Goal: Transaction & Acquisition: Download file/media

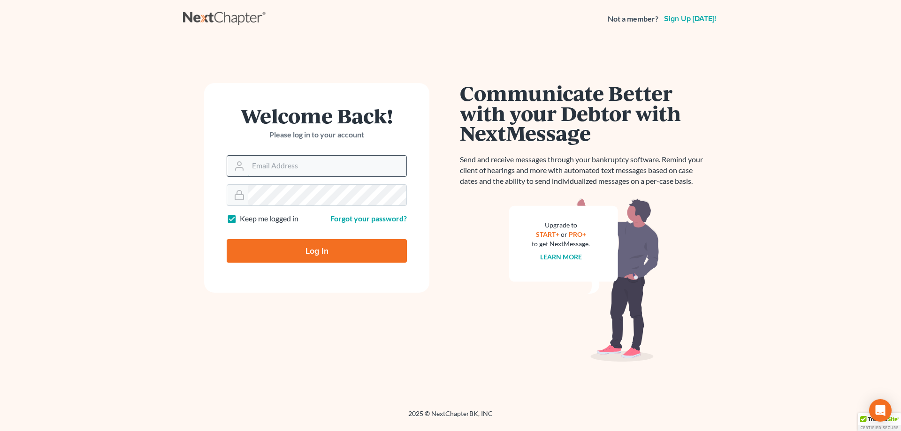
click at [295, 171] on input "Email Address" at bounding box center [327, 166] width 158 height 21
type input "brian@acton-snyder.com"
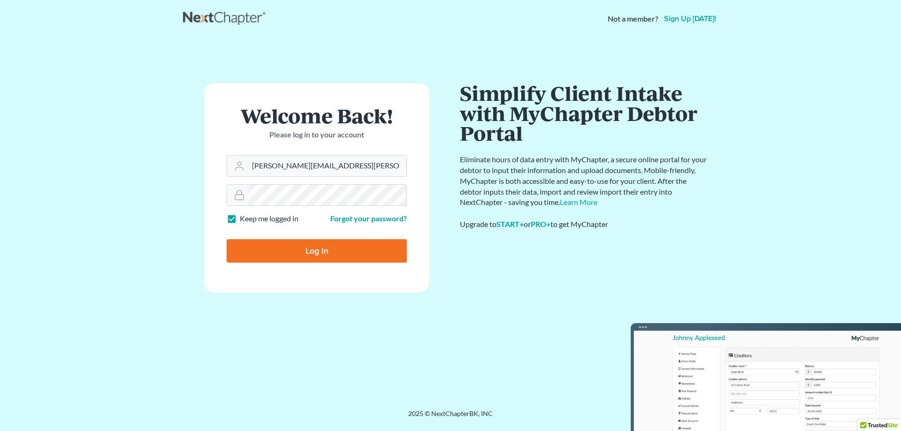
click at [227, 239] on input "Log In" at bounding box center [317, 250] width 180 height 23
type input "Thinking..."
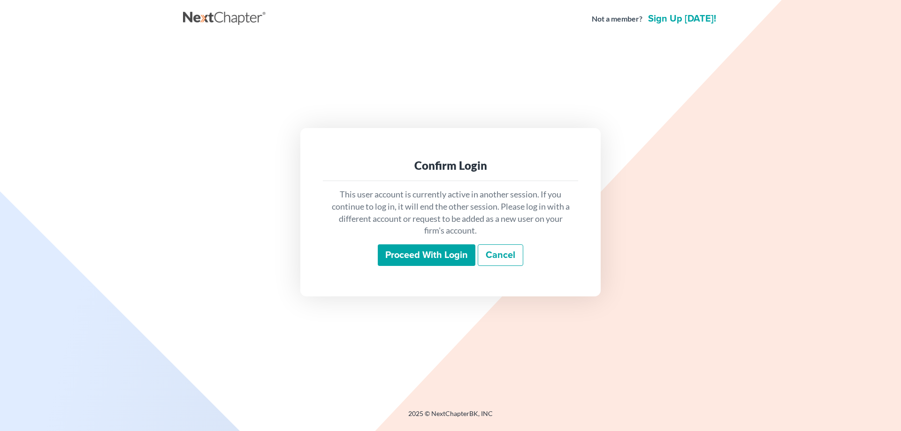
click at [422, 254] on input "Proceed with login" at bounding box center [427, 255] width 98 height 22
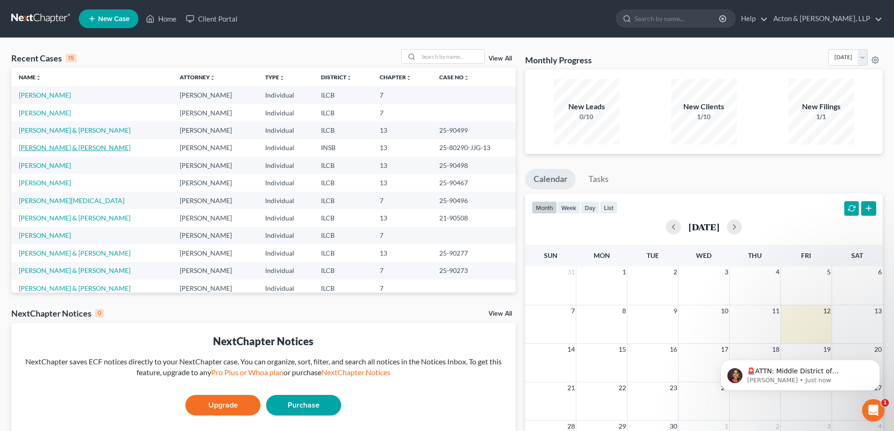
click at [52, 146] on link "[PERSON_NAME] & [PERSON_NAME]" at bounding box center [75, 148] width 112 height 8
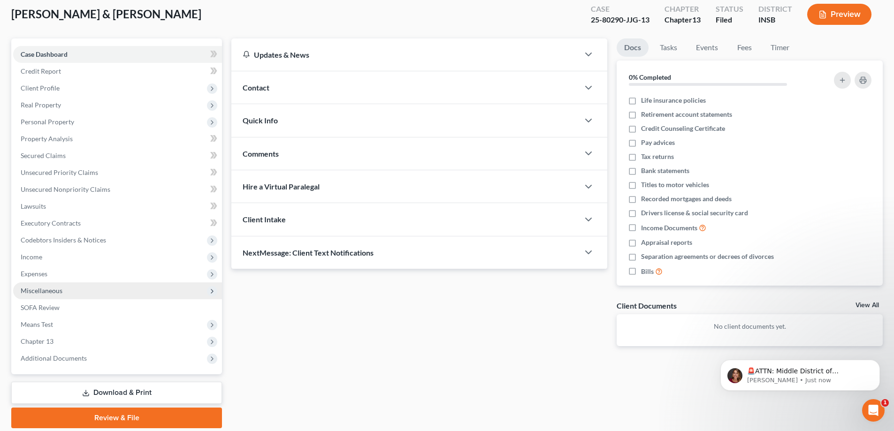
scroll to position [84, 0]
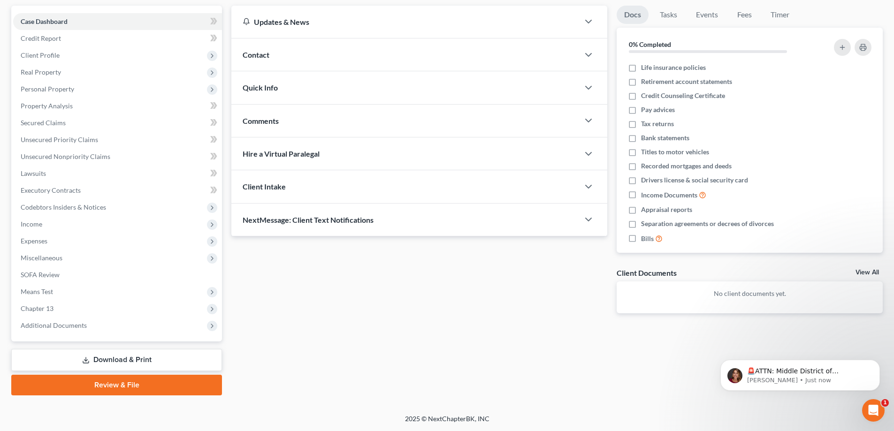
click at [122, 357] on link "Download & Print" at bounding box center [116, 360] width 211 height 22
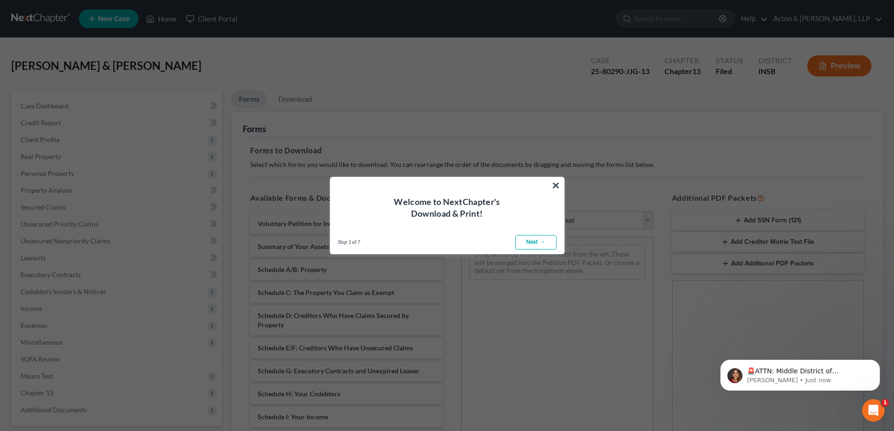
click at [529, 244] on link "Next →" at bounding box center [535, 242] width 41 height 15
select select "0"
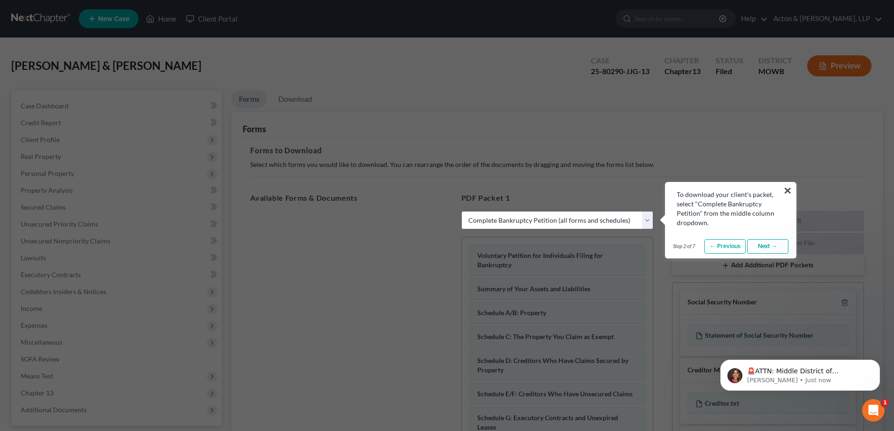
click at [770, 243] on link "Next →" at bounding box center [767, 246] width 41 height 15
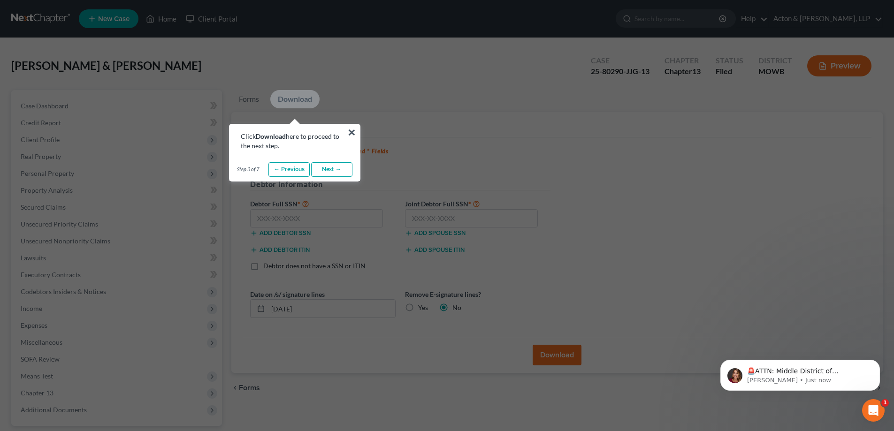
click at [328, 171] on link "Next →" at bounding box center [331, 169] width 41 height 15
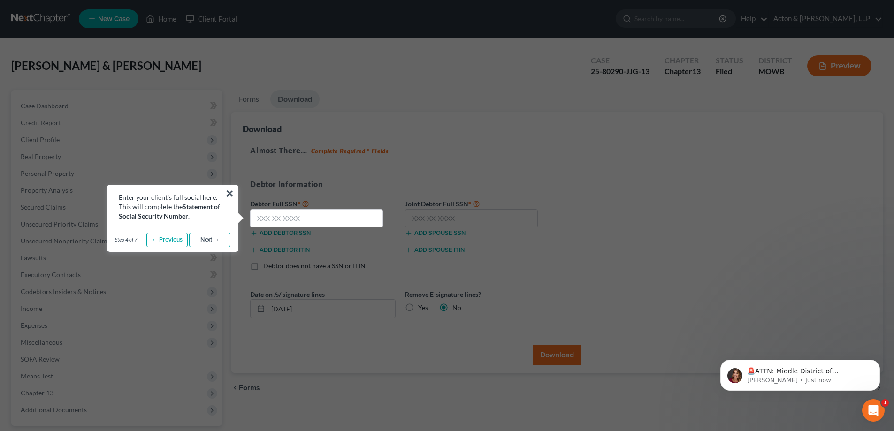
click at [207, 239] on link "Next →" at bounding box center [209, 240] width 41 height 15
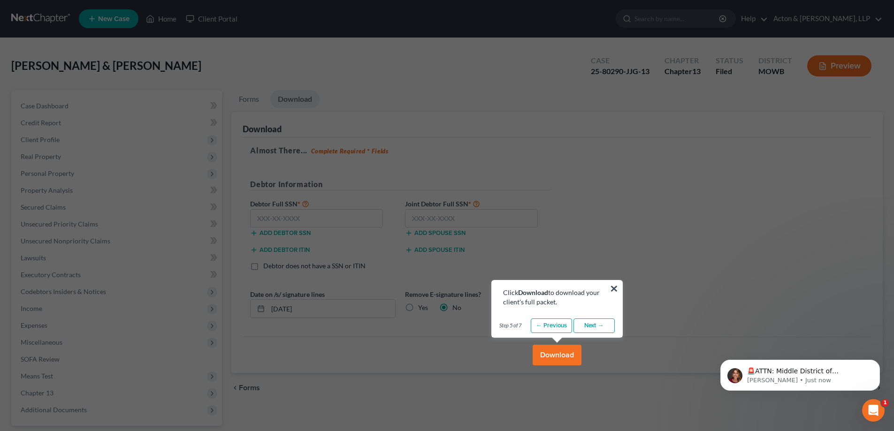
click at [596, 328] on link "Next →" at bounding box center [593, 326] width 41 height 15
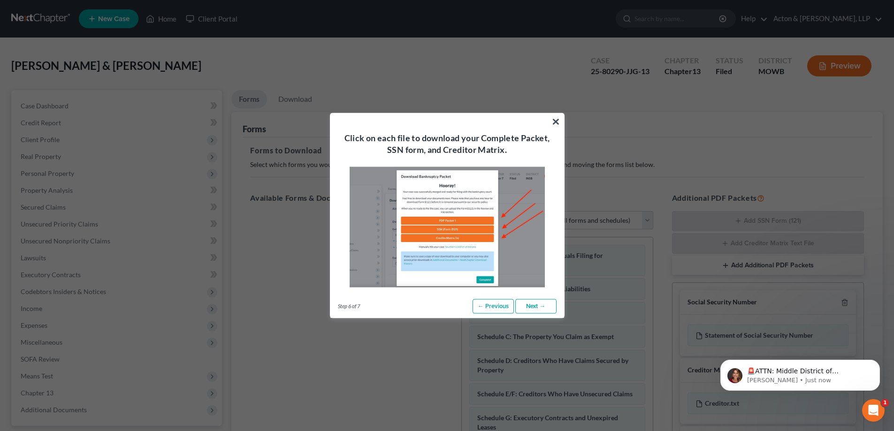
click at [528, 305] on link "Next →" at bounding box center [535, 306] width 41 height 15
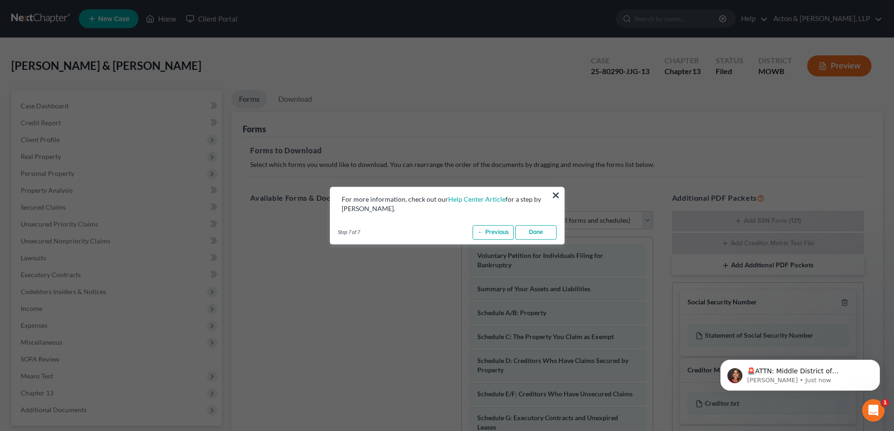
click at [538, 229] on link "Done" at bounding box center [535, 232] width 41 height 15
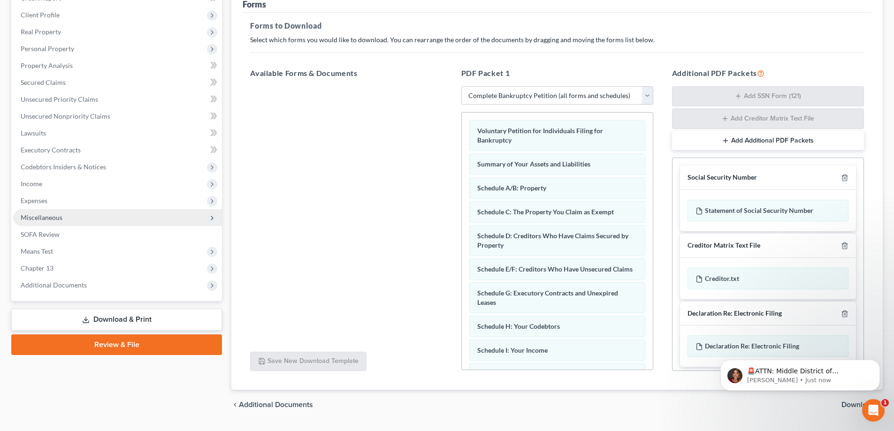
scroll to position [102, 0]
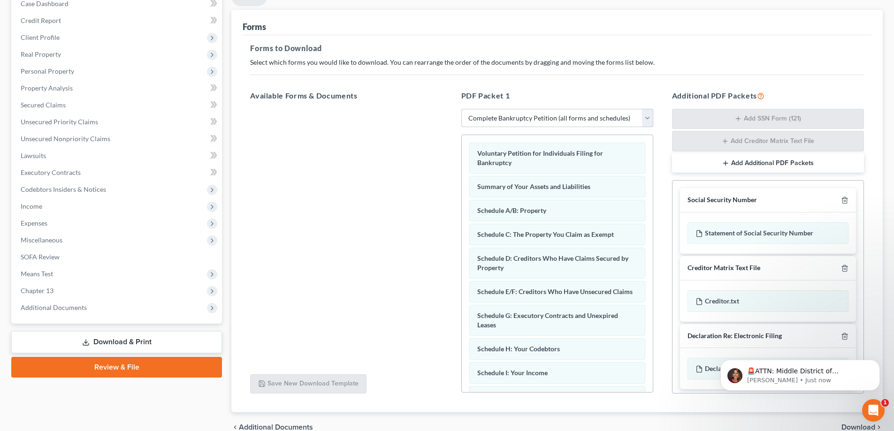
click at [648, 119] on select "Choose Default Petition PDF Packet Complete Bankruptcy Petition (all forms and …" at bounding box center [557, 118] width 192 height 19
click at [421, 236] on div at bounding box center [346, 238] width 207 height 258
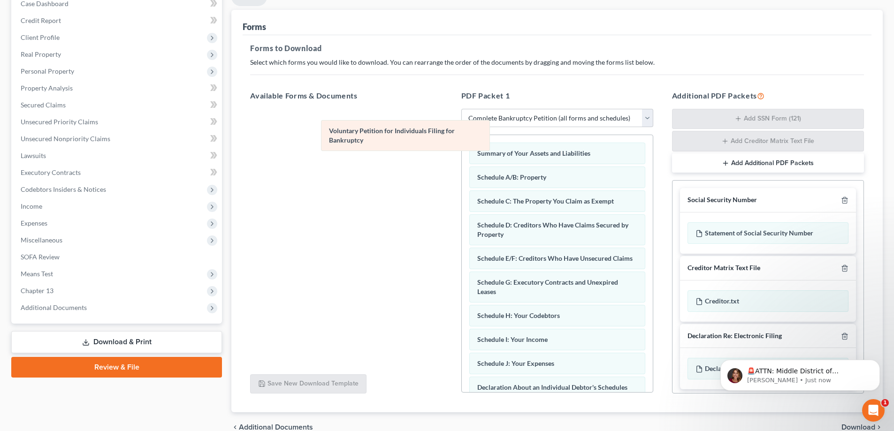
drag, startPoint x: 484, startPoint y: 161, endPoint x: 265, endPoint y: 125, distance: 222.1
click at [462, 135] on div "Voluntary Petition for Individuals Filing for Bankruptcy Voluntary Petition for…" at bounding box center [557, 375] width 191 height 480
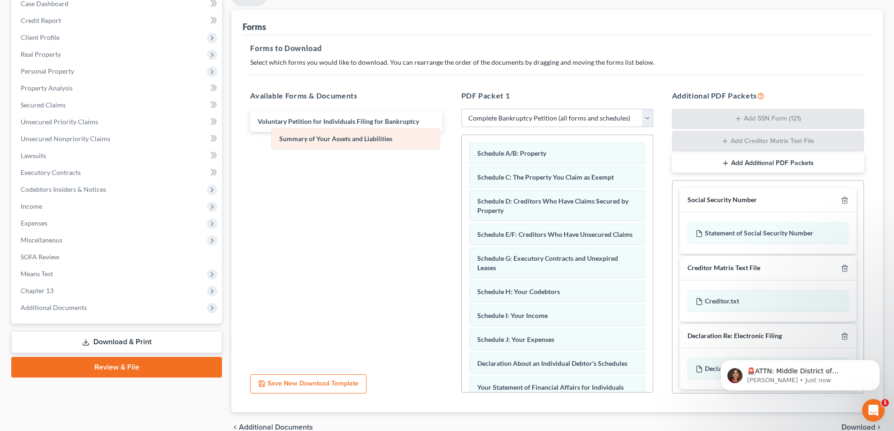
drag, startPoint x: 527, startPoint y: 153, endPoint x: 321, endPoint y: 145, distance: 205.7
click at [462, 145] on div "Summary of Your Assets and Liabilities Summary of Your Assets and Liabilities S…" at bounding box center [557, 363] width 191 height 456
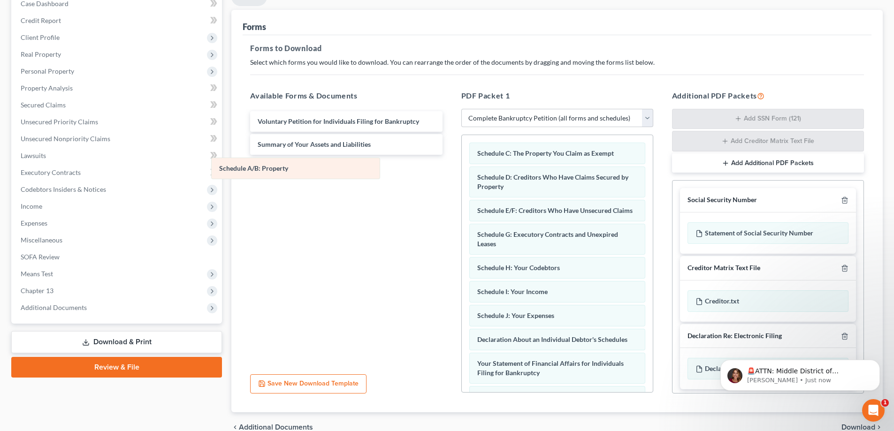
drag, startPoint x: 536, startPoint y: 158, endPoint x: 293, endPoint y: 173, distance: 243.5
click at [462, 173] on div "Schedule A/B: Property Schedule A/B: Property Schedule C: The Property You Clai…" at bounding box center [557, 351] width 191 height 432
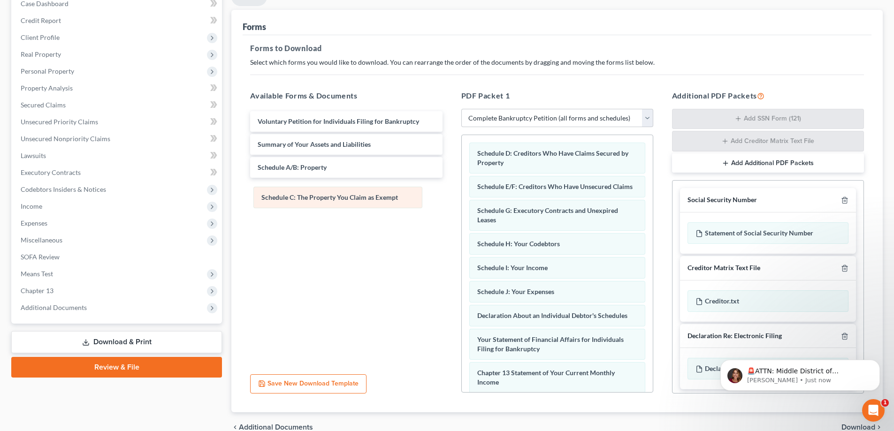
drag, startPoint x: 541, startPoint y: 148, endPoint x: 325, endPoint y: 192, distance: 220.3
click at [462, 192] on div "Schedule C: The Property You Claim as Exempt Schedule C: The Property You Claim…" at bounding box center [557, 339] width 191 height 408
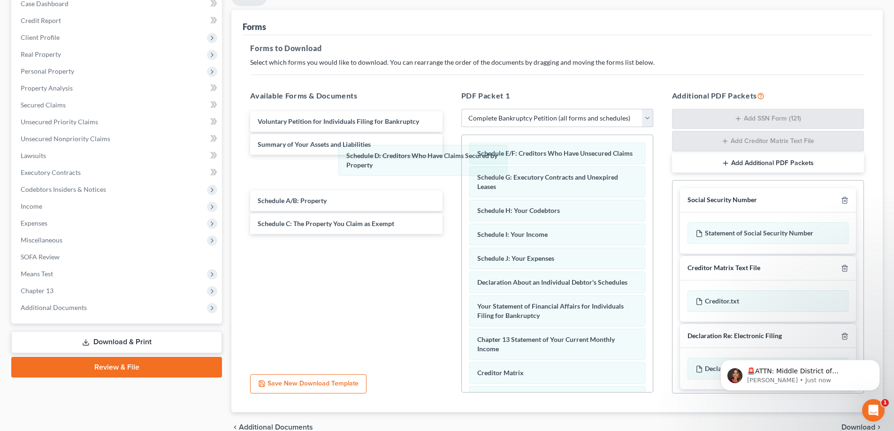
drag, startPoint x: 548, startPoint y: 159, endPoint x: 350, endPoint y: 211, distance: 204.4
click at [462, 183] on div "Schedule D: Creditors Who Have Claims Secured by Property Schedule D: Creditors…" at bounding box center [557, 322] width 191 height 375
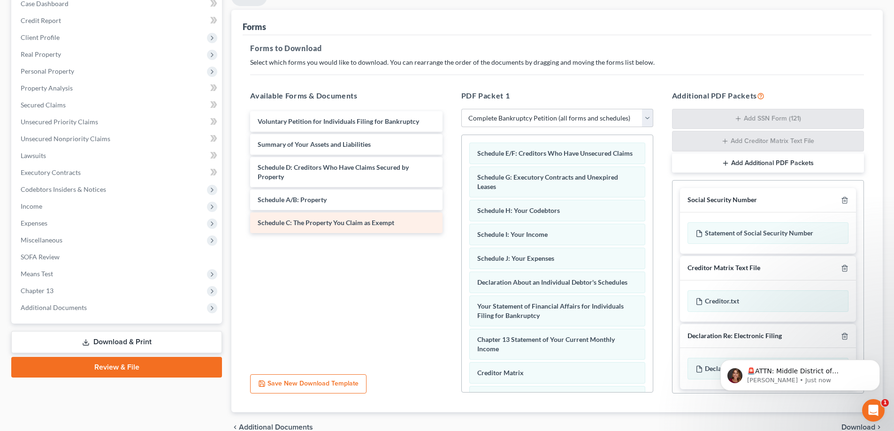
click at [329, 229] on div "Schedule C: The Property You Claim as Exempt" at bounding box center [346, 223] width 192 height 21
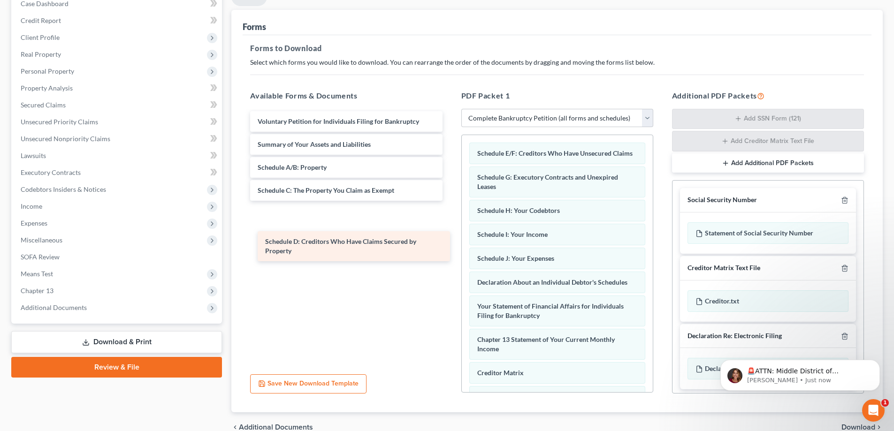
drag, startPoint x: 340, startPoint y: 168, endPoint x: 348, endPoint y: 243, distance: 74.5
click at [348, 233] on div "Schedule D: Creditors Who Have Claims Secured by Property Voluntary Petition fo…" at bounding box center [346, 172] width 207 height 122
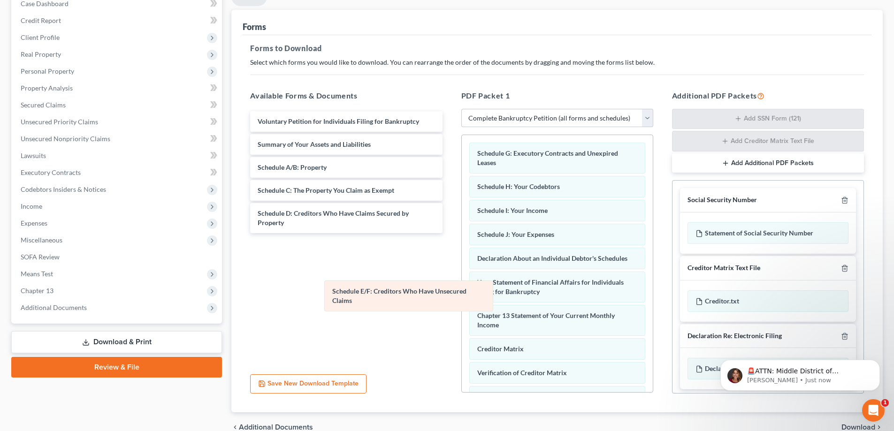
drag, startPoint x: 509, startPoint y: 153, endPoint x: 342, endPoint y: 302, distance: 223.4
click at [462, 302] on div "Schedule E/F: Creditors Who Have Unsecured Claims Schedule E/F: Creditors Who H…" at bounding box center [557, 310] width 191 height 351
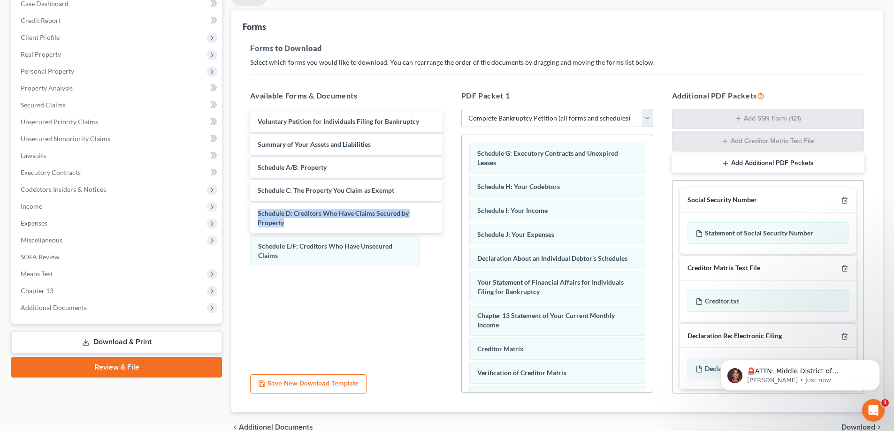
click at [328, 277] on div "Voluntary Petition for Individuals Filing for Bankruptcy Summary of Your Assets…" at bounding box center [346, 238] width 207 height 258
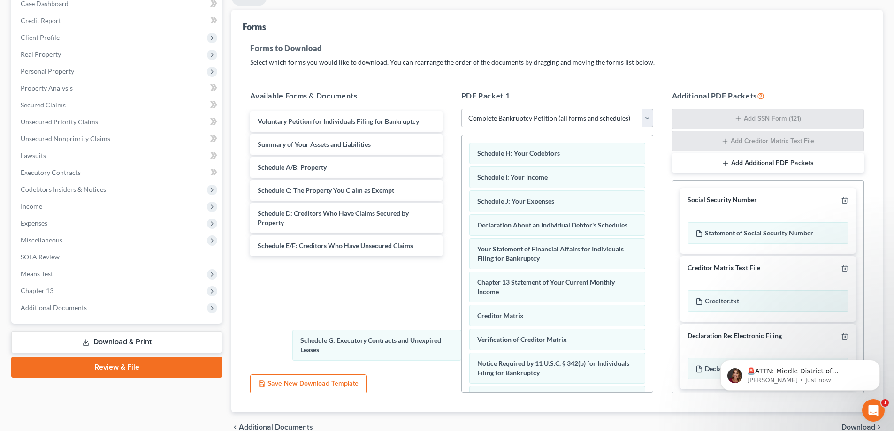
drag, startPoint x: 500, startPoint y: 161, endPoint x: 292, endPoint y: 294, distance: 246.4
click at [462, 316] on div "Schedule G: Executory Contracts and Unexpired Leases Schedule G: Executory Cont…" at bounding box center [557, 294] width 191 height 318
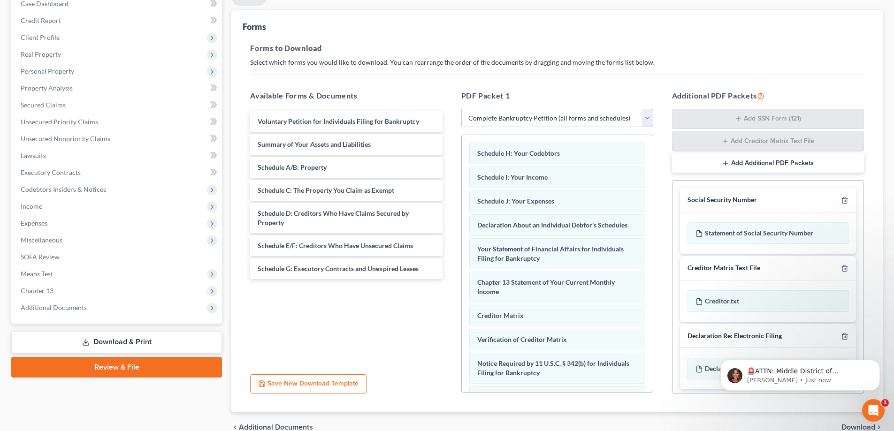
click at [301, 282] on div "Voluntary Petition for Individuals Filing for Bankruptcy Summary of Your Assets…" at bounding box center [346, 238] width 207 height 258
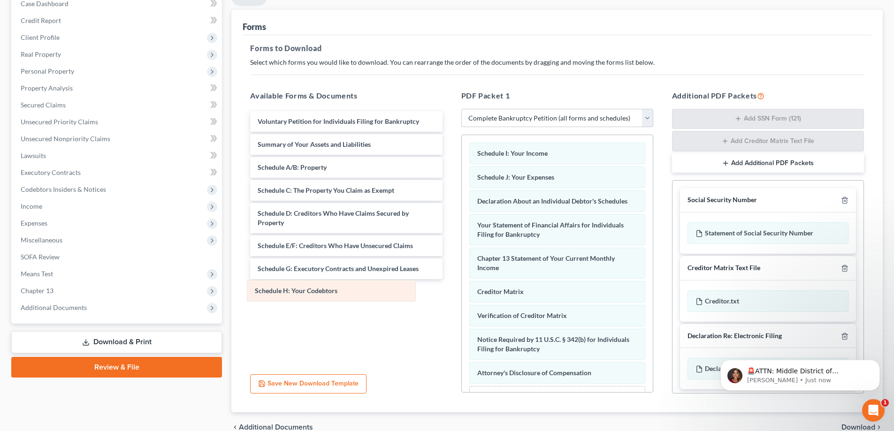
drag, startPoint x: 543, startPoint y: 155, endPoint x: 321, endPoint y: 292, distance: 261.5
click at [462, 292] on div "Schedule H: Your Codebtors Schedule H: Your Codebtors Schedule I: Your Income S…" at bounding box center [557, 282] width 191 height 294
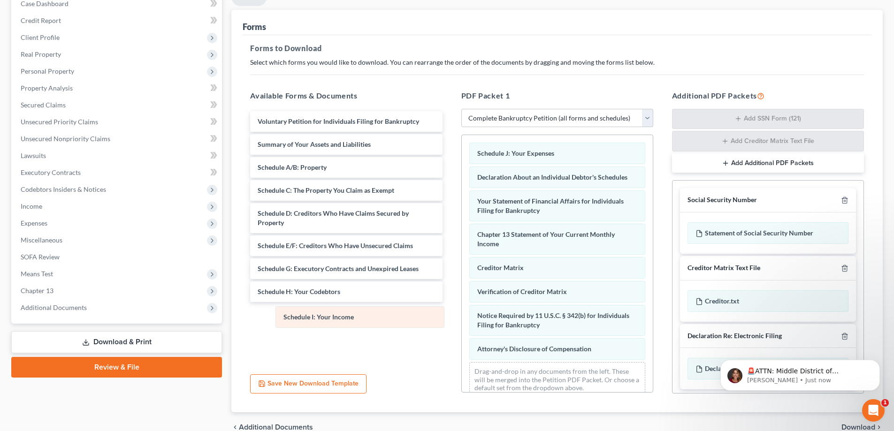
drag, startPoint x: 520, startPoint y: 150, endPoint x: 322, endPoint y: 314, distance: 257.0
click at [462, 314] on div "Schedule I: Your Income Schedule I: Your Income Schedule J: Your Expenses Decla…" at bounding box center [557, 270] width 191 height 270
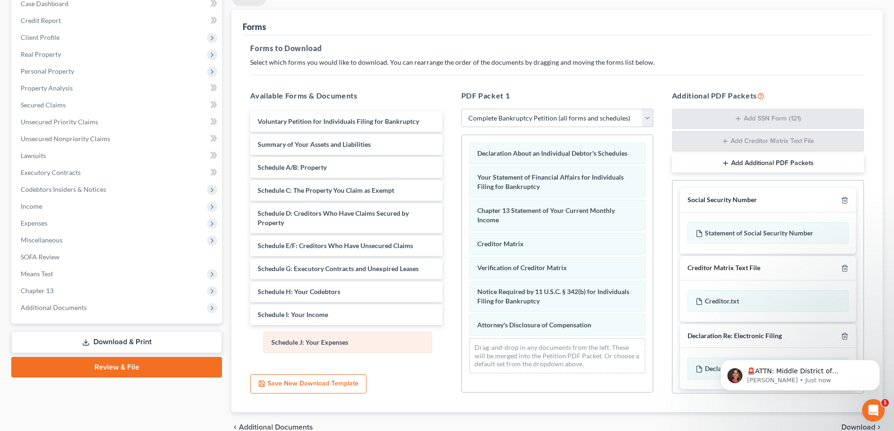
drag, startPoint x: 577, startPoint y: 153, endPoint x: 371, endPoint y: 342, distance: 279.6
click at [462, 342] on div "Schedule J: Your Expenses Schedule J: Your Expenses Declaration About an Indivi…" at bounding box center [557, 258] width 191 height 246
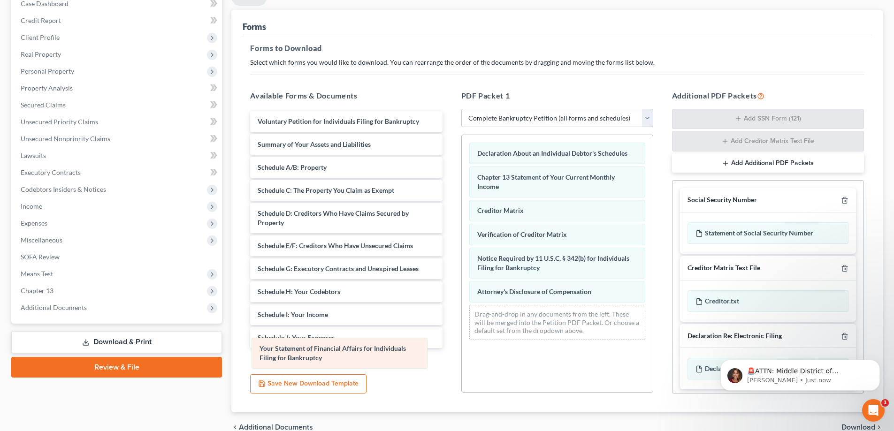
drag, startPoint x: 516, startPoint y: 180, endPoint x: 298, endPoint y: 351, distance: 277.0
click at [462, 348] on div "Your Statement of Financial Affairs for Individuals Filing for Bankruptcy Decla…" at bounding box center [557, 241] width 191 height 213
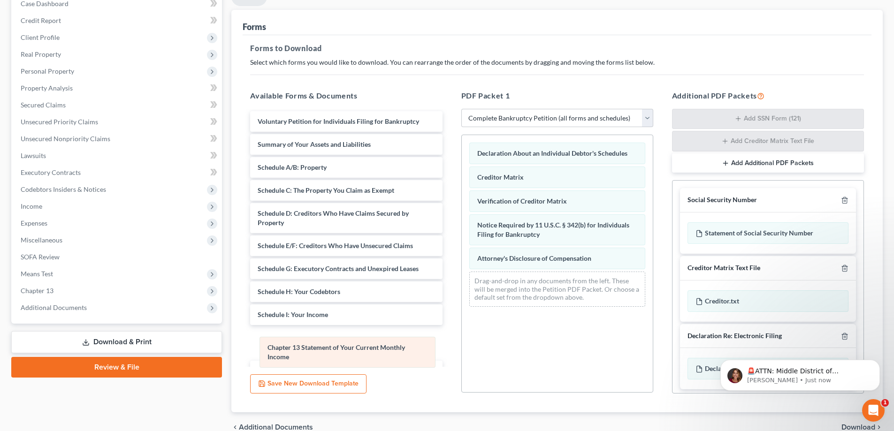
drag, startPoint x: 503, startPoint y: 177, endPoint x: 294, endPoint y: 348, distance: 270.2
click at [462, 314] on div "Chapter 13 Statement of Your Current Monthly Income Declaration About an Indivi…" at bounding box center [557, 224] width 191 height 179
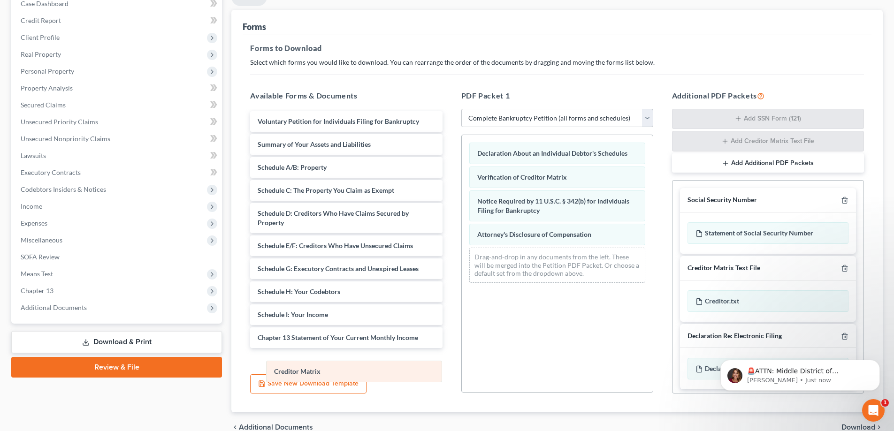
drag, startPoint x: 520, startPoint y: 172, endPoint x: 317, endPoint y: 366, distance: 281.1
click at [462, 290] on div "Creditor Matrix Declaration About an Individual Debtor's Schedules Creditor Mat…" at bounding box center [557, 212] width 191 height 155
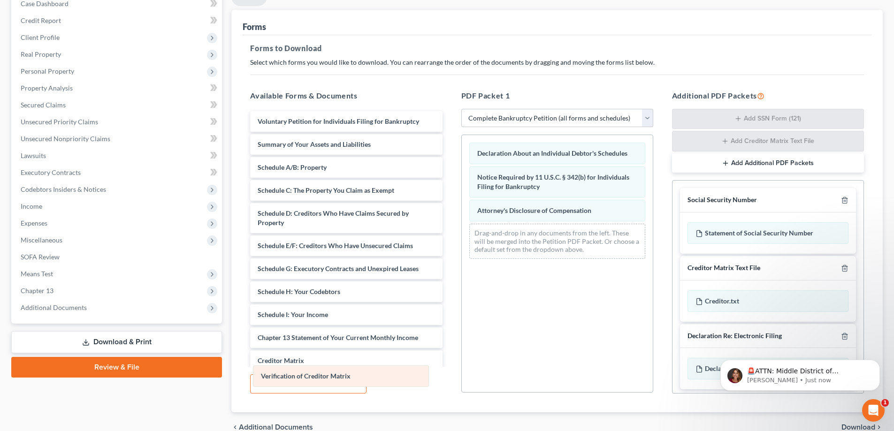
drag, startPoint x: 528, startPoint y: 179, endPoint x: 312, endPoint y: 378, distance: 293.9
click at [462, 267] on div "Verification of Creditor Matrix Declaration About an Individual Debtor's Schedu…" at bounding box center [557, 200] width 191 height 131
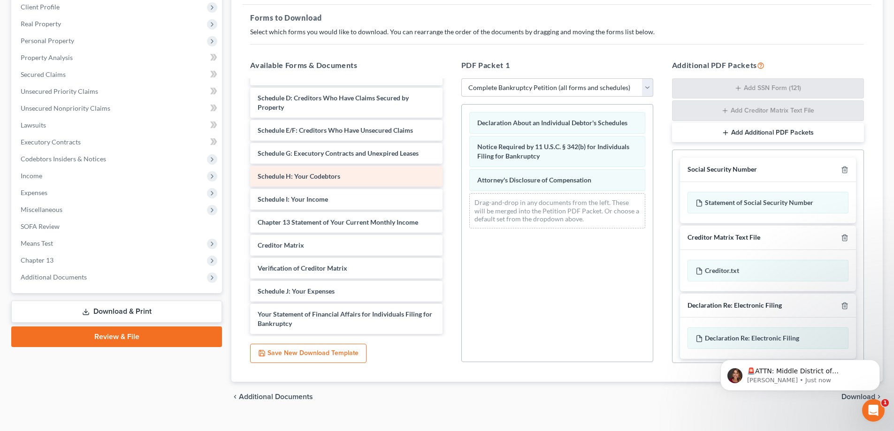
scroll to position [149, 0]
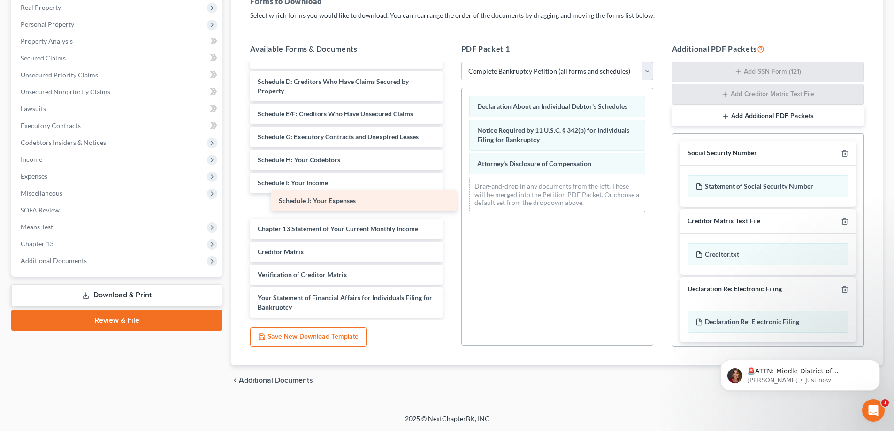
drag, startPoint x: 331, startPoint y: 271, endPoint x: 352, endPoint y: 197, distance: 77.1
click at [352, 197] on div "Schedule J: Your Expenses Voluntary Petition for Individuals Filing for Bankrup…" at bounding box center [346, 148] width 207 height 338
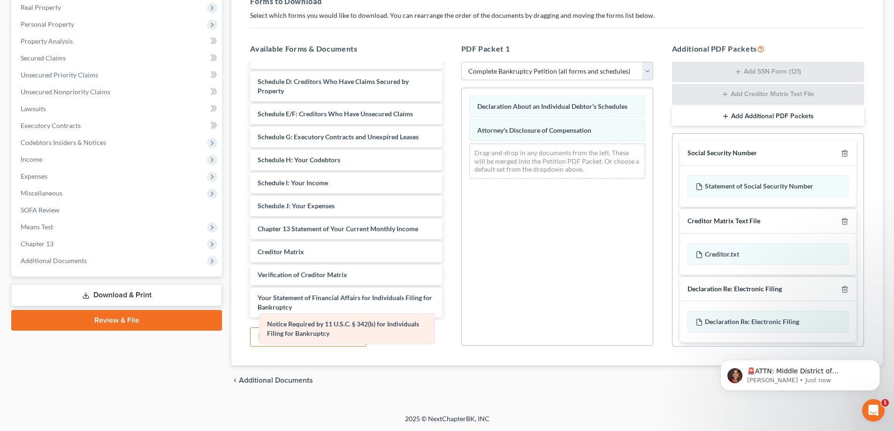
drag, startPoint x: 537, startPoint y: 137, endPoint x: 327, endPoint y: 331, distance: 285.9
click at [462, 186] on div "Notice Required by 11 U.S.C. § 342(b) for Individuals Filing for Bankruptcy Dec…" at bounding box center [557, 137] width 191 height 98
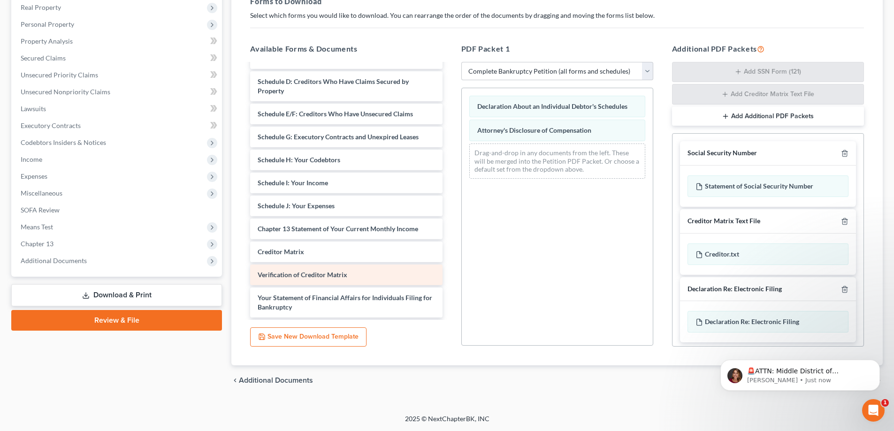
scroll to position [117, 0]
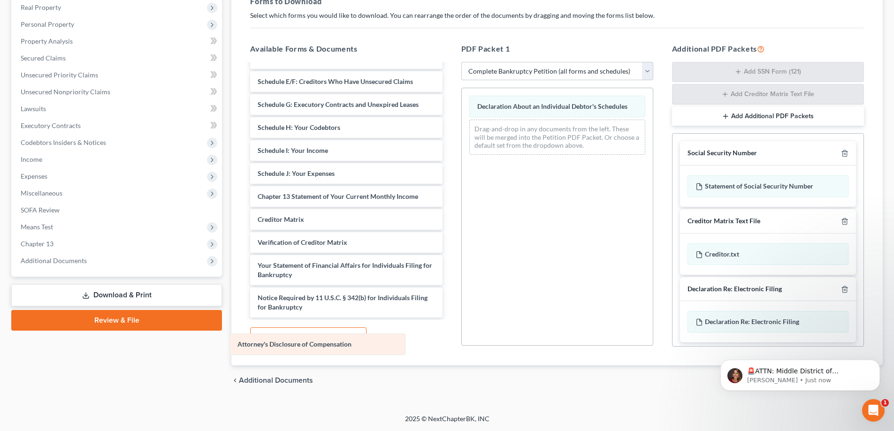
drag, startPoint x: 558, startPoint y: 134, endPoint x: 371, endPoint y: 332, distance: 272.2
click at [462, 162] on div "Attorney's Disclosure of Compensation Declaration About an Individual Debtor's …" at bounding box center [557, 125] width 191 height 74
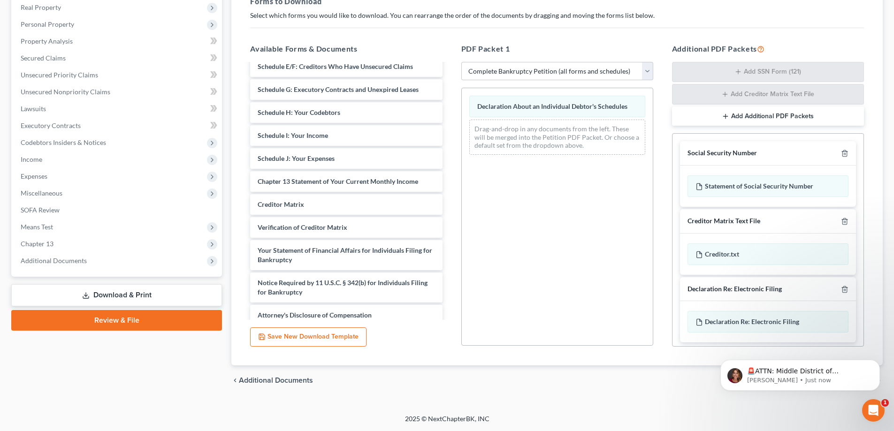
scroll to position [140, 0]
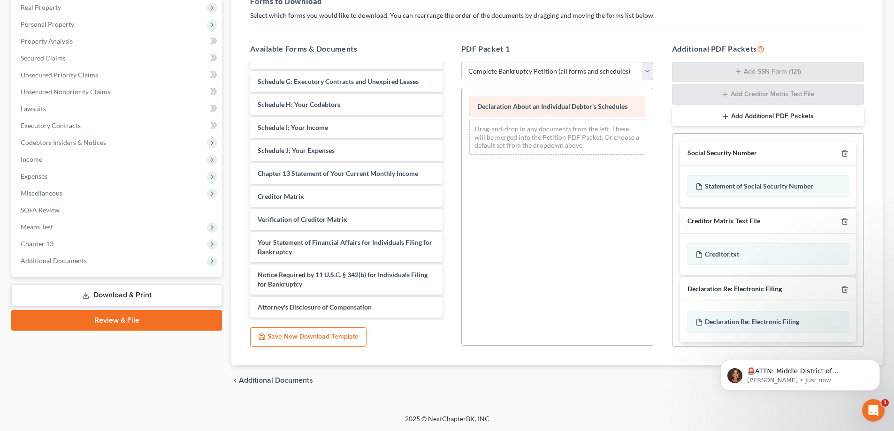
click at [541, 110] on span "Declaration About an Individual Debtor's Schedules" at bounding box center [552, 106] width 150 height 8
click at [813, 374] on p "🚨ATTN: Middle District of Florida The court has added a new Credit Counseling F…" at bounding box center [807, 371] width 121 height 9
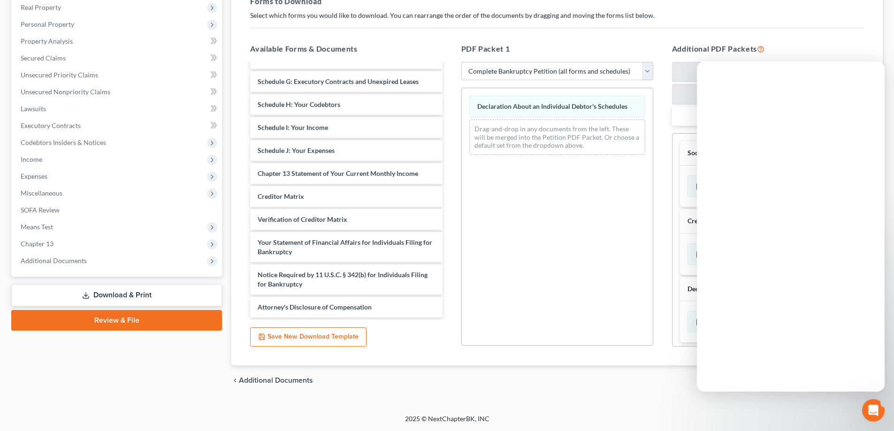
scroll to position [0, 0]
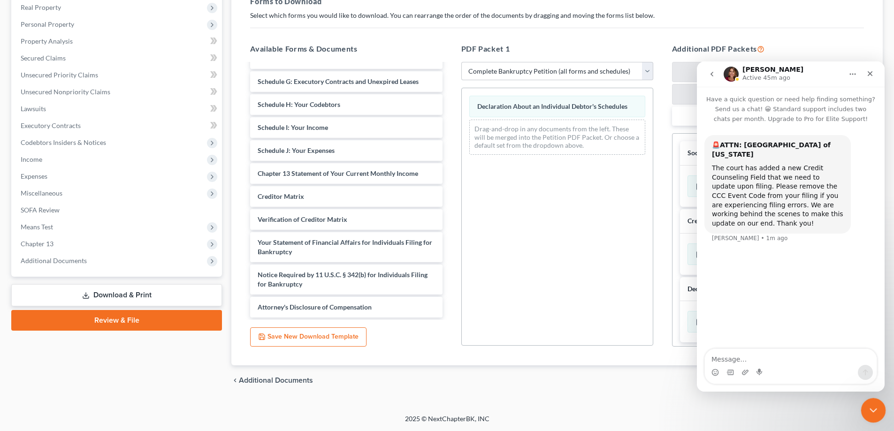
click at [867, 414] on icon "Close Intercom Messenger" at bounding box center [871, 409] width 11 height 11
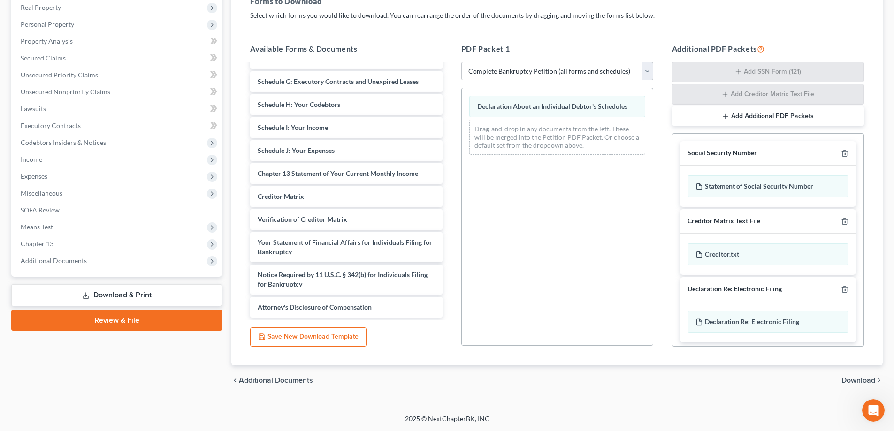
click at [851, 380] on span "Download" at bounding box center [858, 381] width 34 height 8
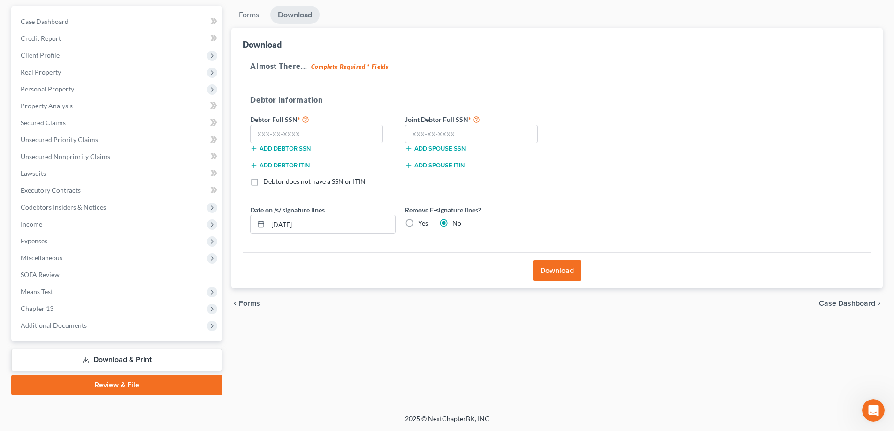
scroll to position [84, 0]
click at [320, 139] on input "text" at bounding box center [316, 134] width 133 height 19
type input "305-88-9607"
click at [426, 134] on input "text" at bounding box center [471, 134] width 133 height 19
type input "349-76-6213"
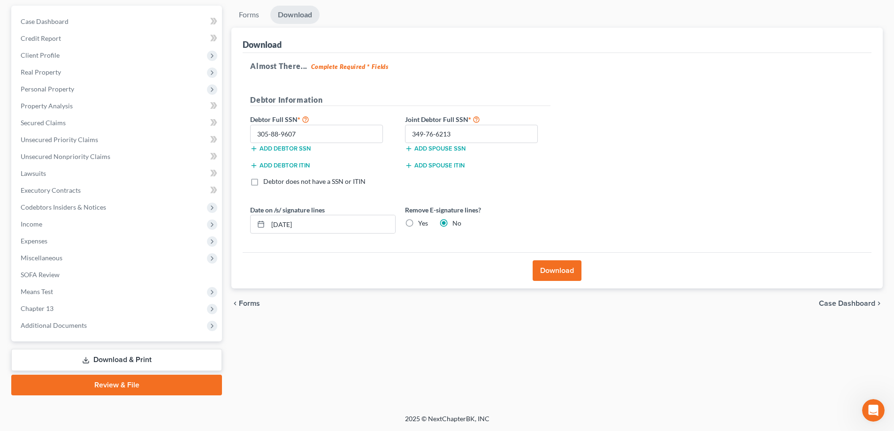
click at [548, 269] on button "Download" at bounding box center [557, 270] width 49 height 21
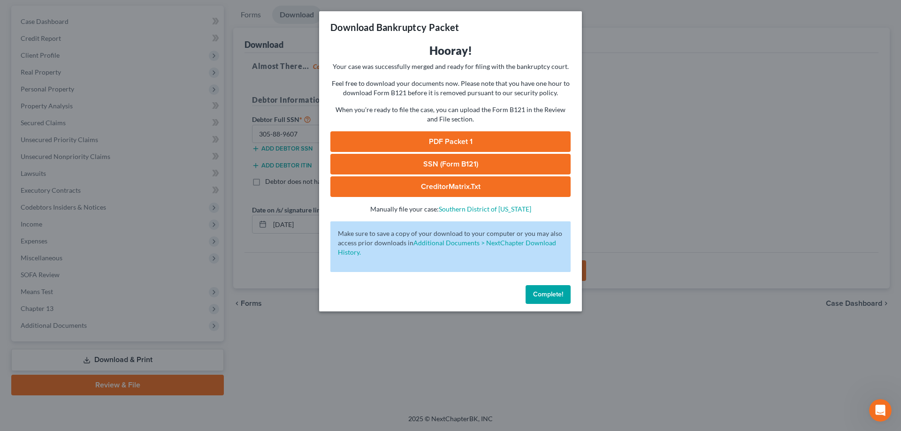
click at [442, 137] on link "PDF Packet 1" at bounding box center [450, 141] width 240 height 21
click at [541, 296] on span "Complete!" at bounding box center [548, 294] width 30 height 8
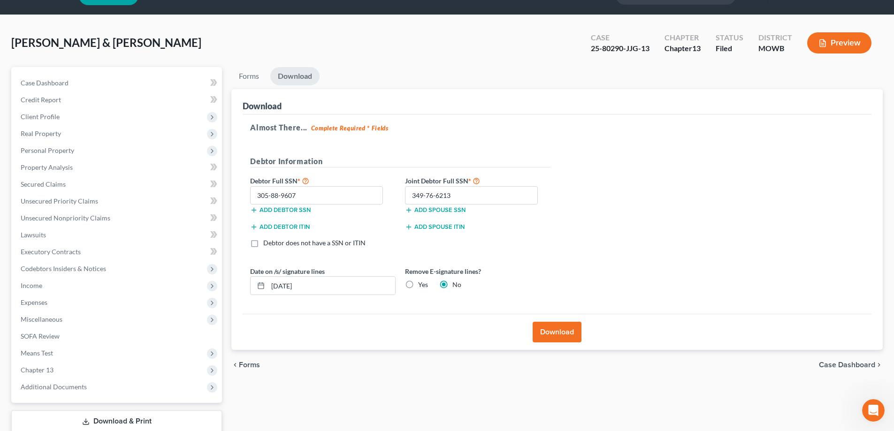
scroll to position [0, 0]
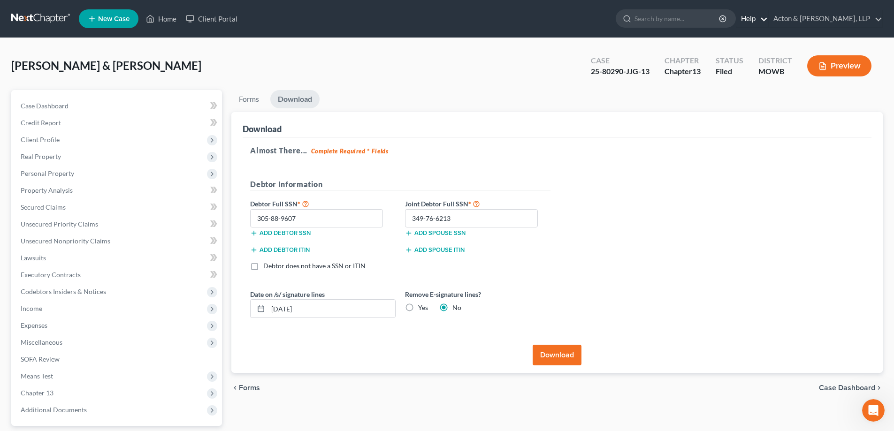
click at [768, 21] on link "Help" at bounding box center [751, 18] width 31 height 17
click at [768, 39] on link "Help Center" at bounding box center [730, 39] width 75 height 16
